Goal: Task Accomplishment & Management: Manage account settings

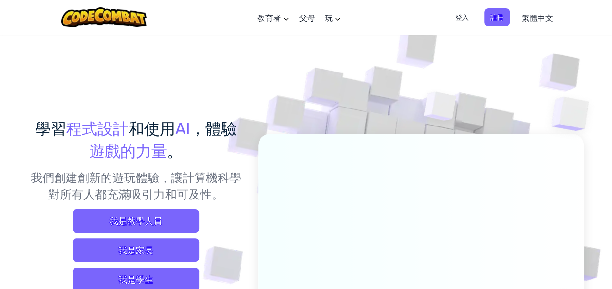
click at [461, 19] on span "登入" at bounding box center [461, 17] width 25 height 18
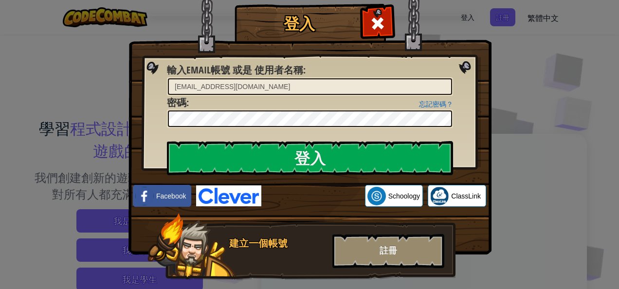
click at [363, 91] on input "[EMAIL_ADDRESS][DOMAIN_NAME]" at bounding box center [310, 86] width 284 height 17
type input "s"
type input "ㄋ"
type input "[EMAIL_ADDRESS][DOMAIN_NAME]"
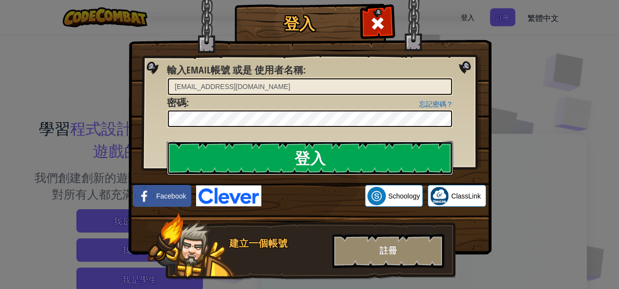
click at [305, 146] on input "登入" at bounding box center [310, 158] width 286 height 34
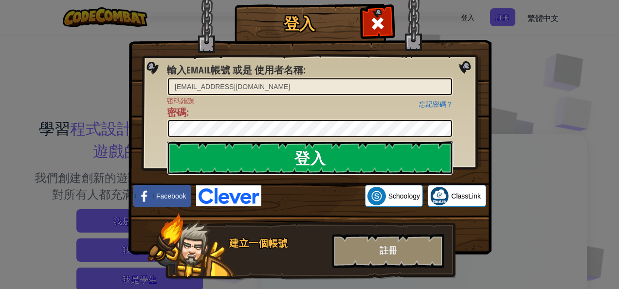
click at [375, 156] on input "登入" at bounding box center [310, 158] width 286 height 34
click at [390, 168] on input "登入" at bounding box center [310, 158] width 286 height 34
